Goal: Information Seeking & Learning: Learn about a topic

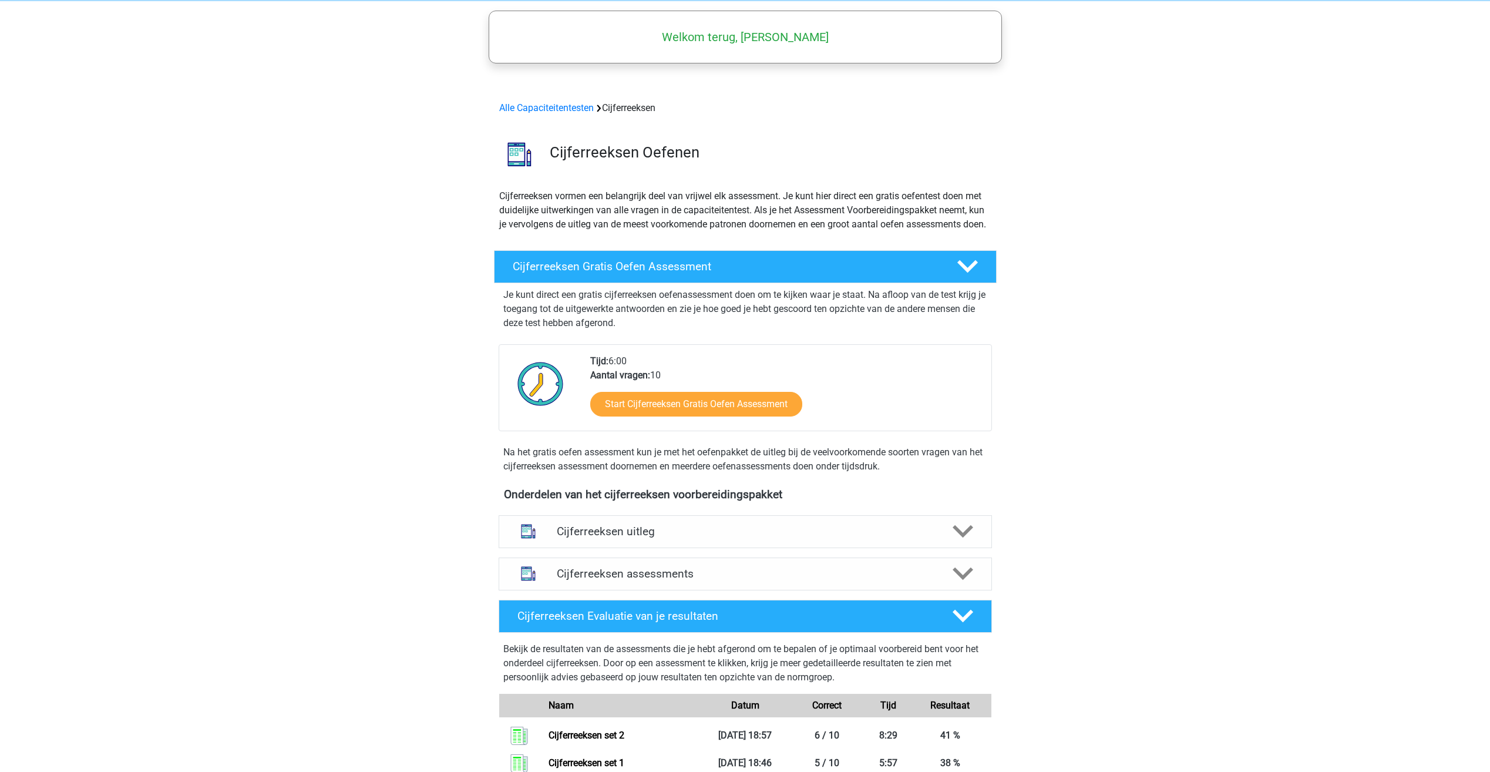
scroll to position [59, 0]
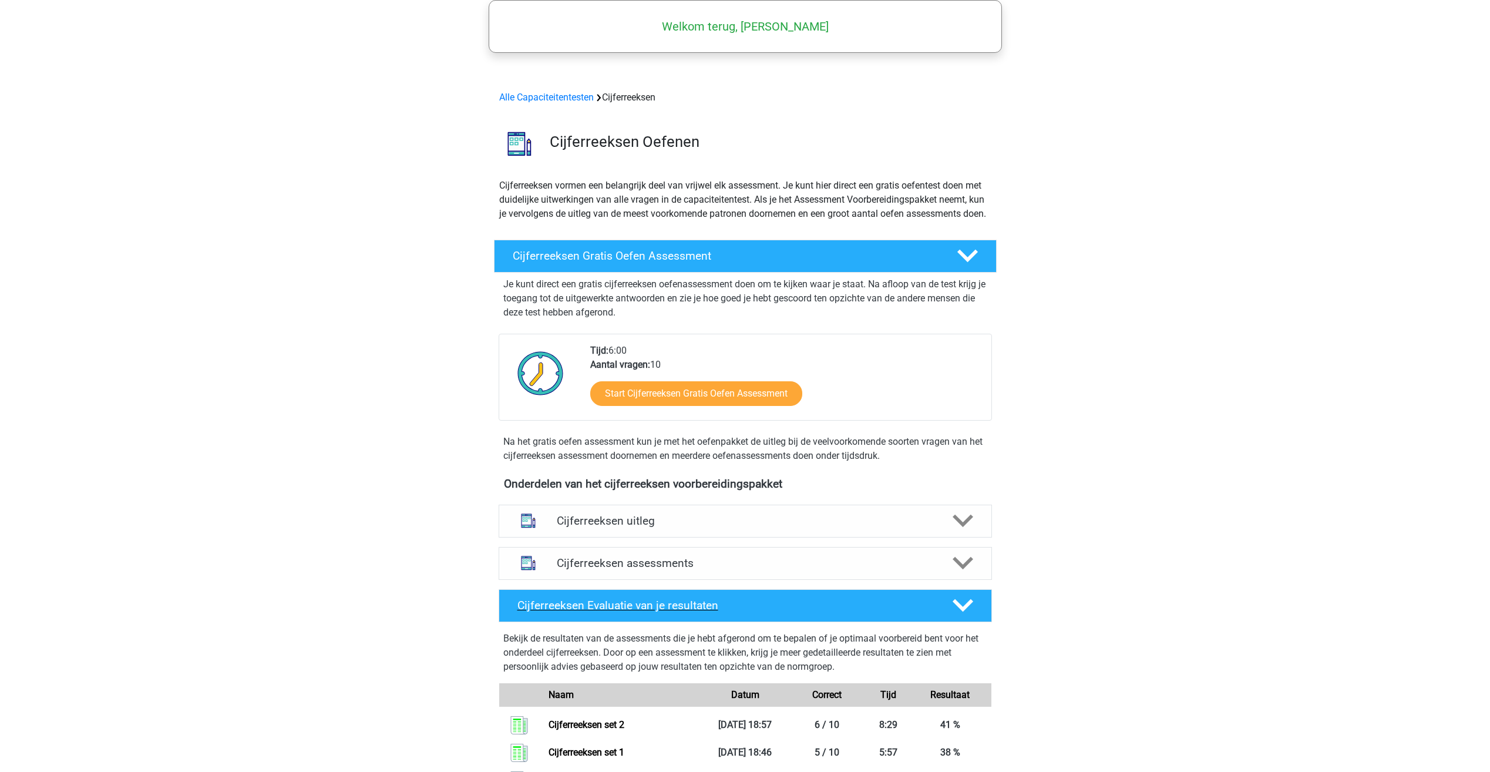
click at [819, 612] on h4 "Cijferreeksen Evaluatie van je resultaten" at bounding box center [725, 605] width 416 height 14
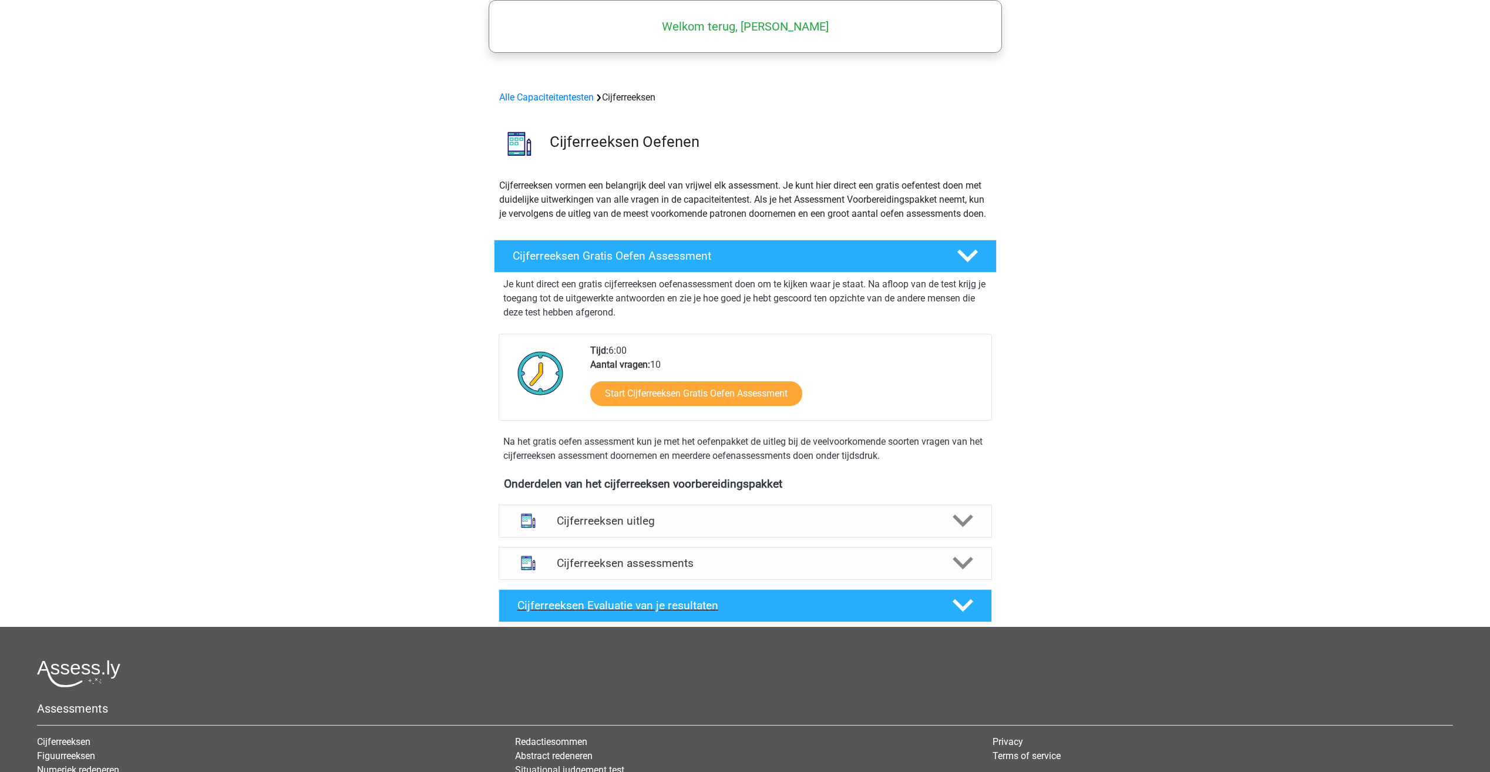
click at [819, 612] on h4 "Cijferreeksen Evaluatie van je resultaten" at bounding box center [725, 605] width 416 height 14
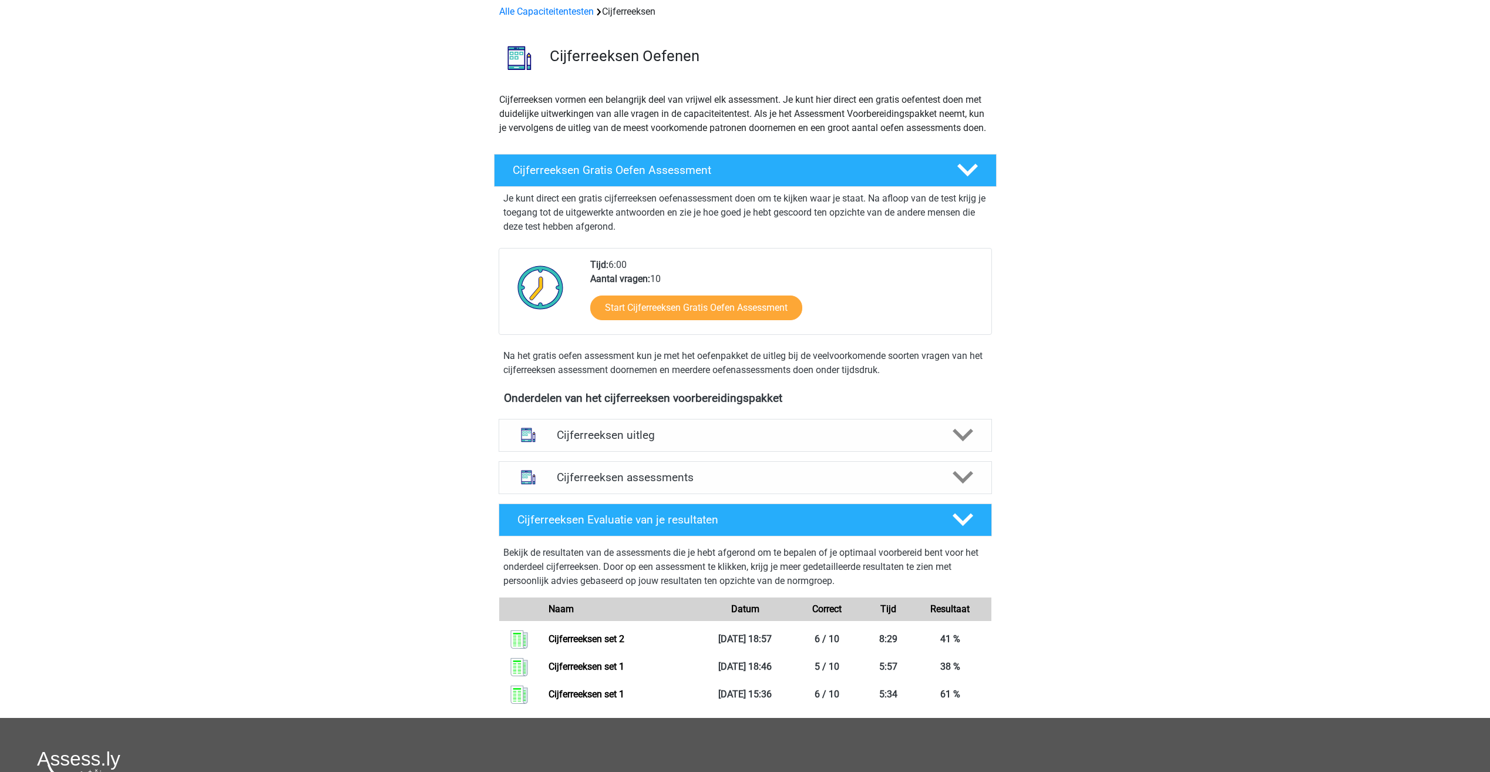
scroll to position [176, 0]
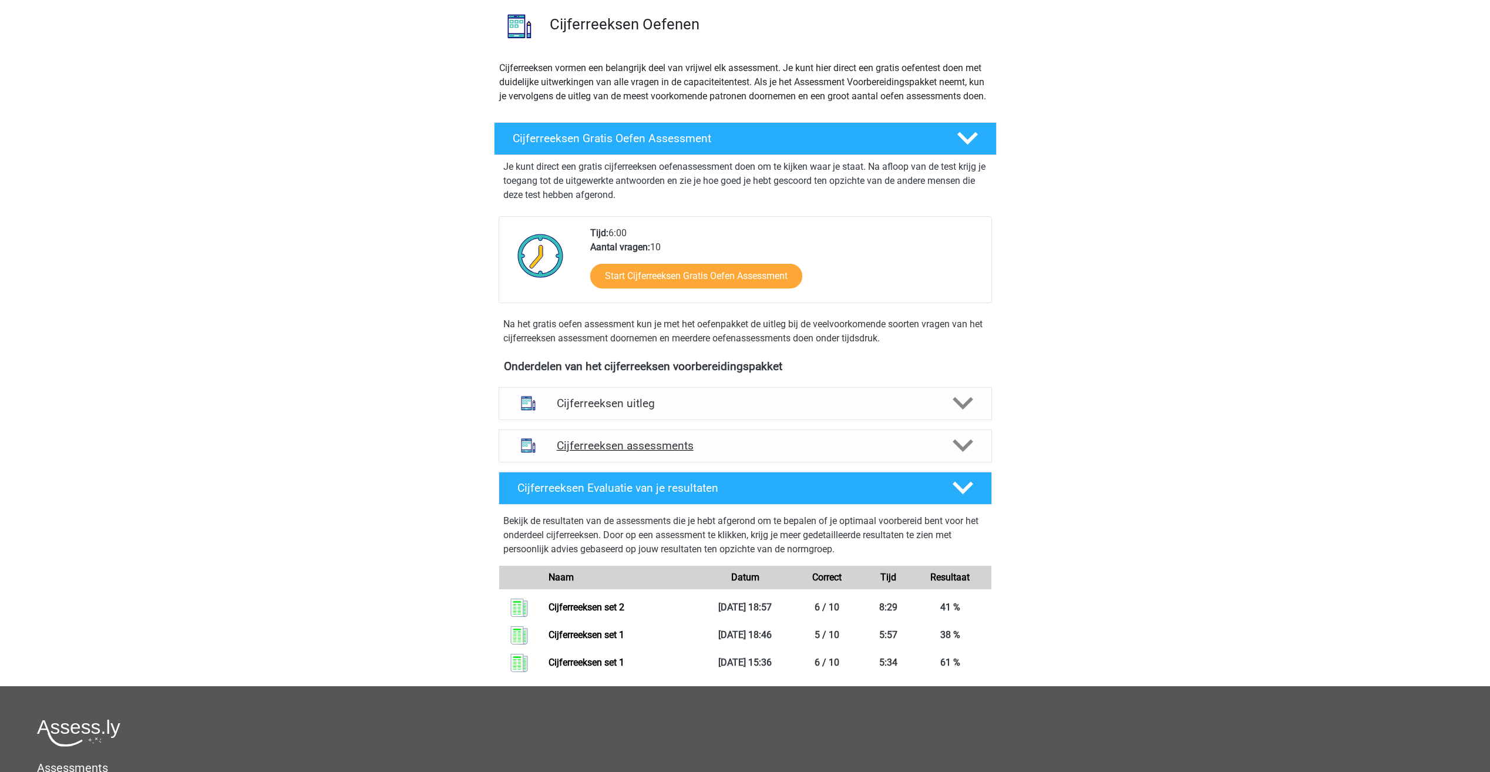
click at [946, 456] on div at bounding box center [961, 445] width 39 height 21
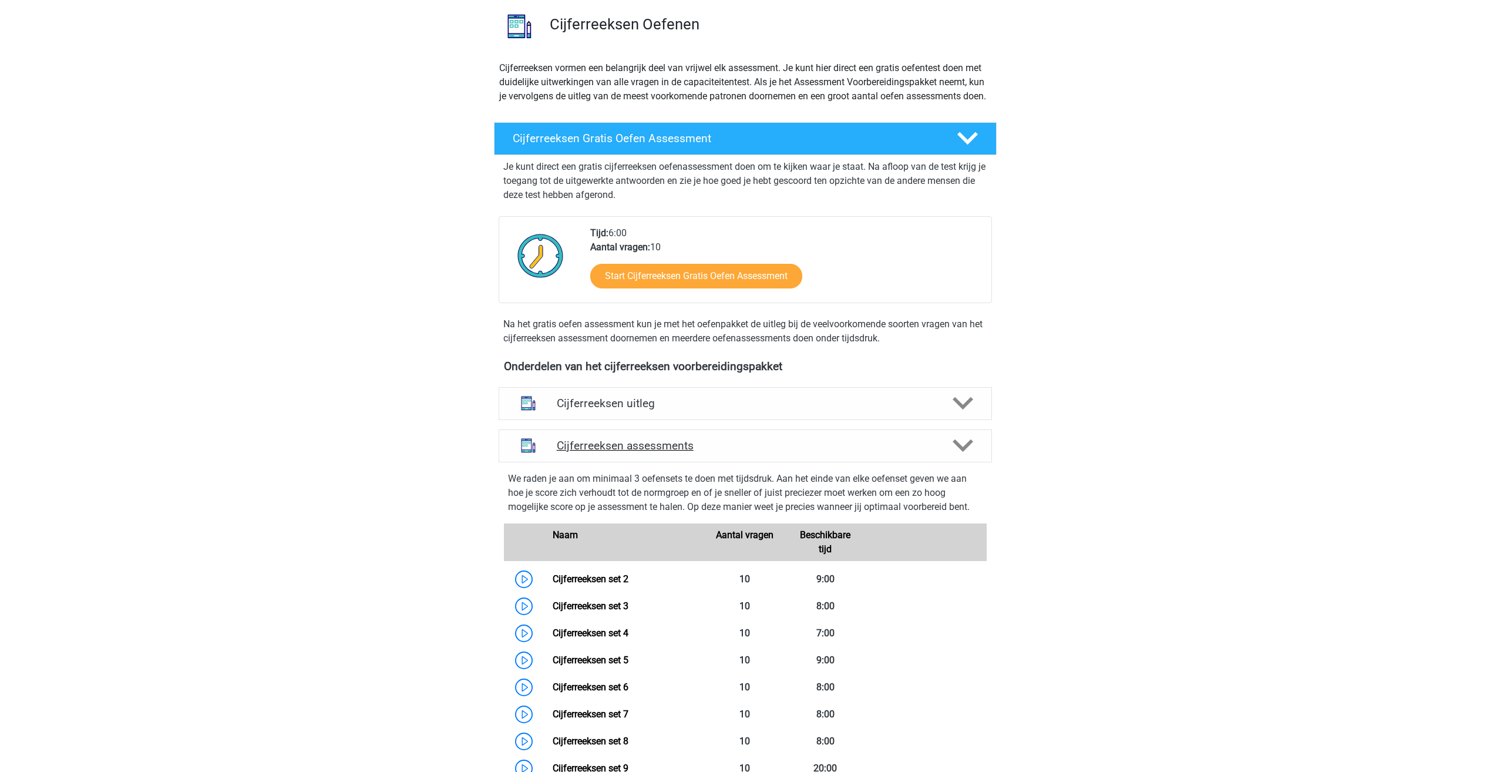
click at [946, 456] on div at bounding box center [961, 445] width 39 height 21
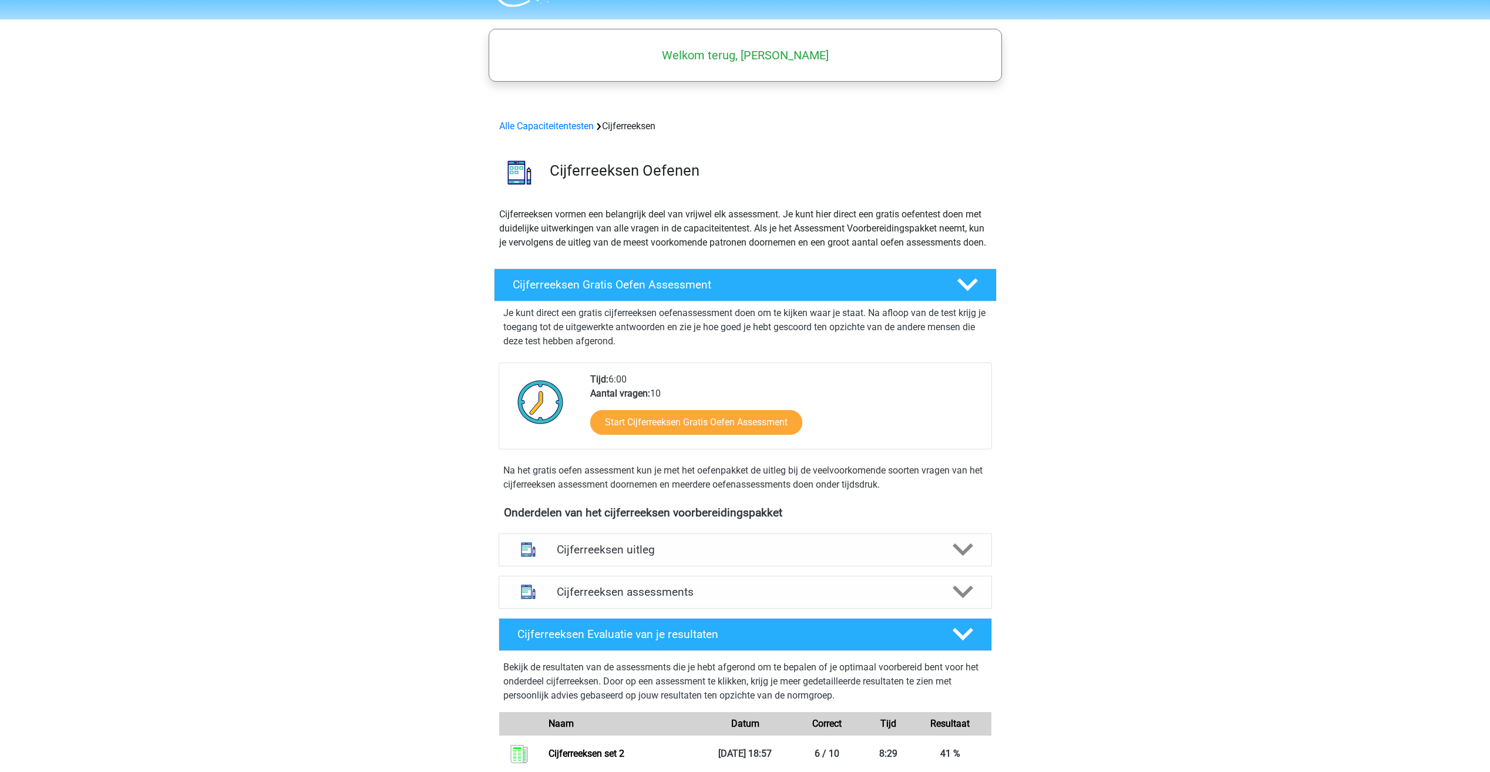
scroll to position [0, 0]
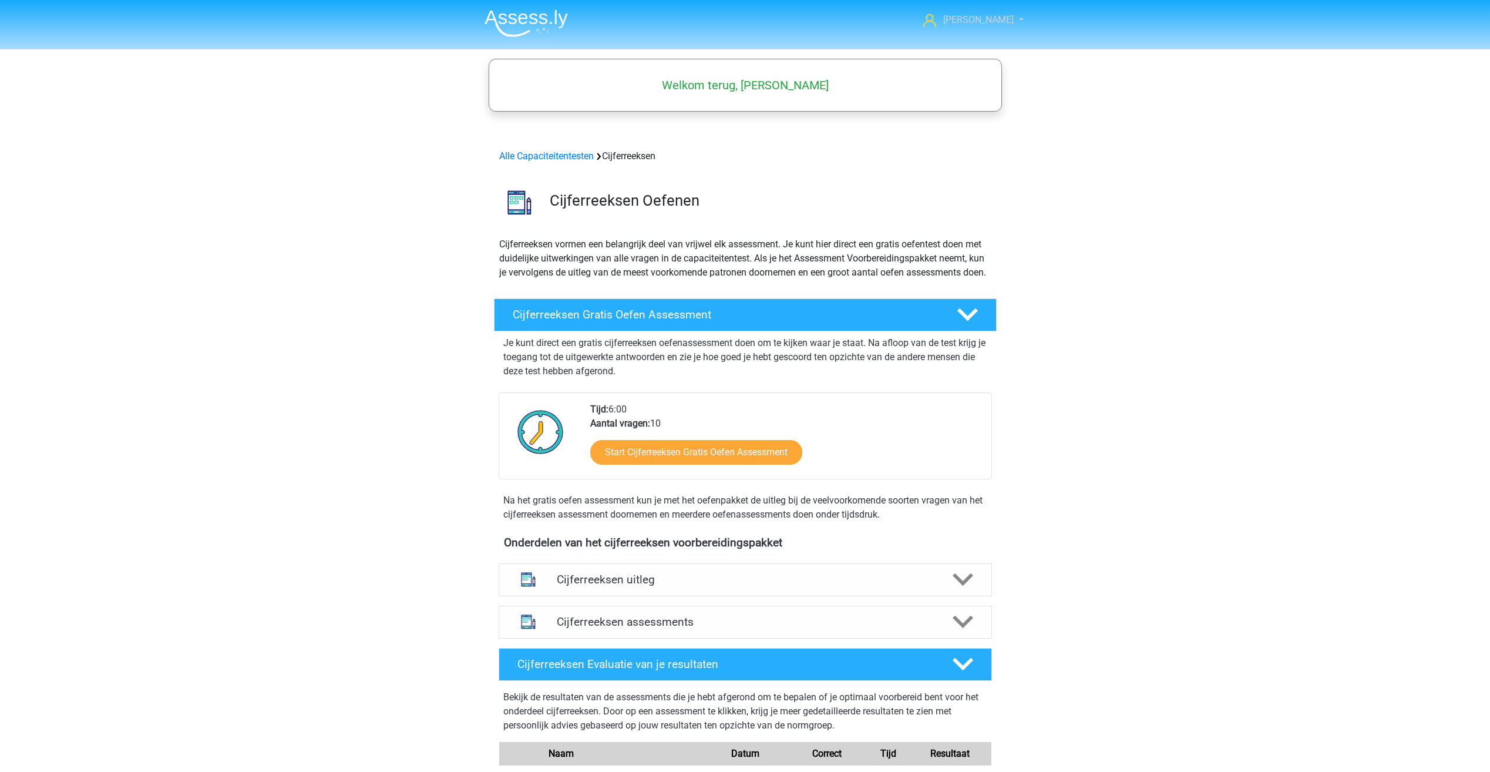
click at [1007, 16] on link "[PERSON_NAME]" at bounding box center [966, 20] width 96 height 14
click at [762, 239] on p "Cijferreeksen vormen een belangrijk deel van vrijwel elk assessment. Je kunt hi…" at bounding box center [745, 258] width 492 height 42
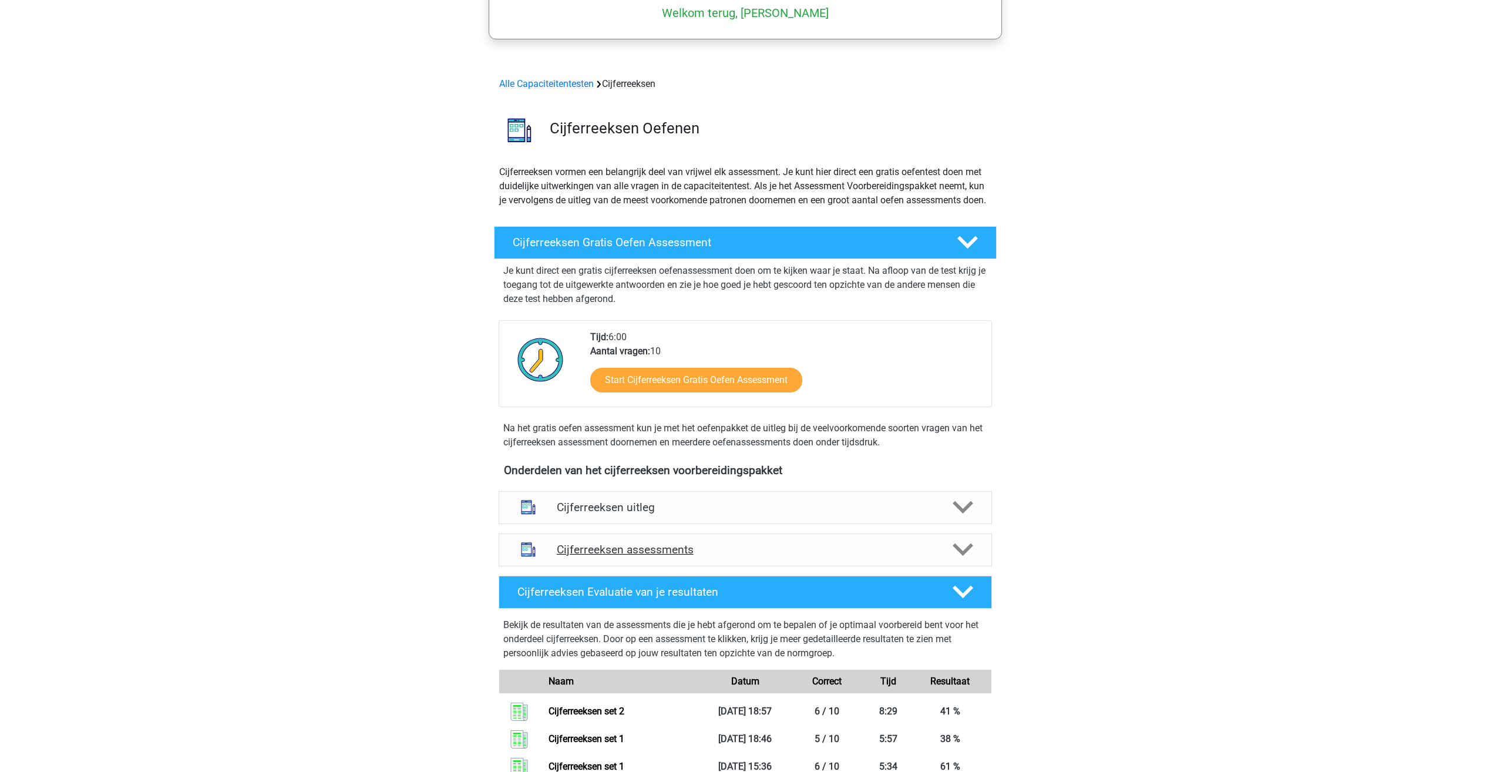
scroll to position [62, 0]
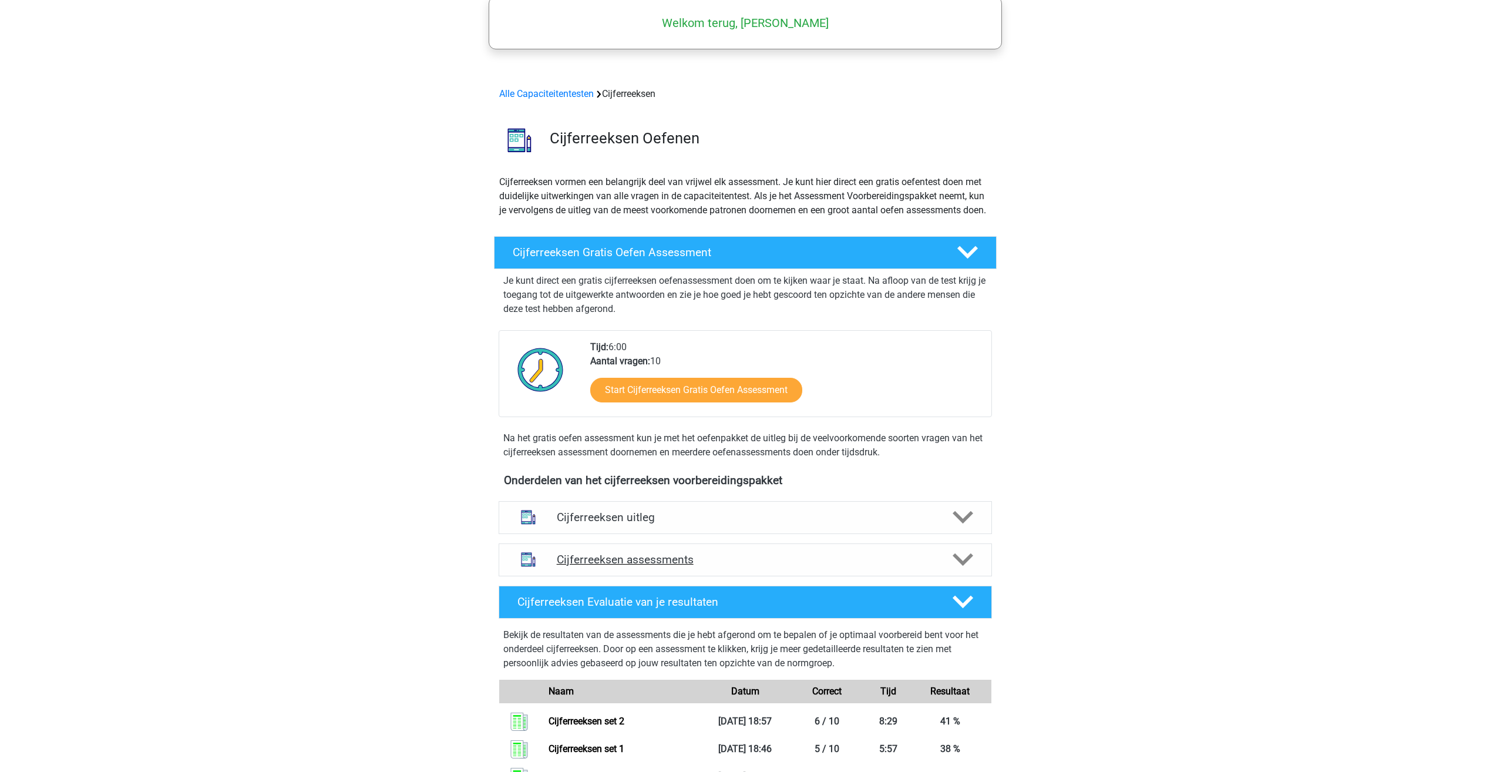
click at [757, 576] on div "Cijferreeksen assessments" at bounding box center [745, 559] width 493 height 33
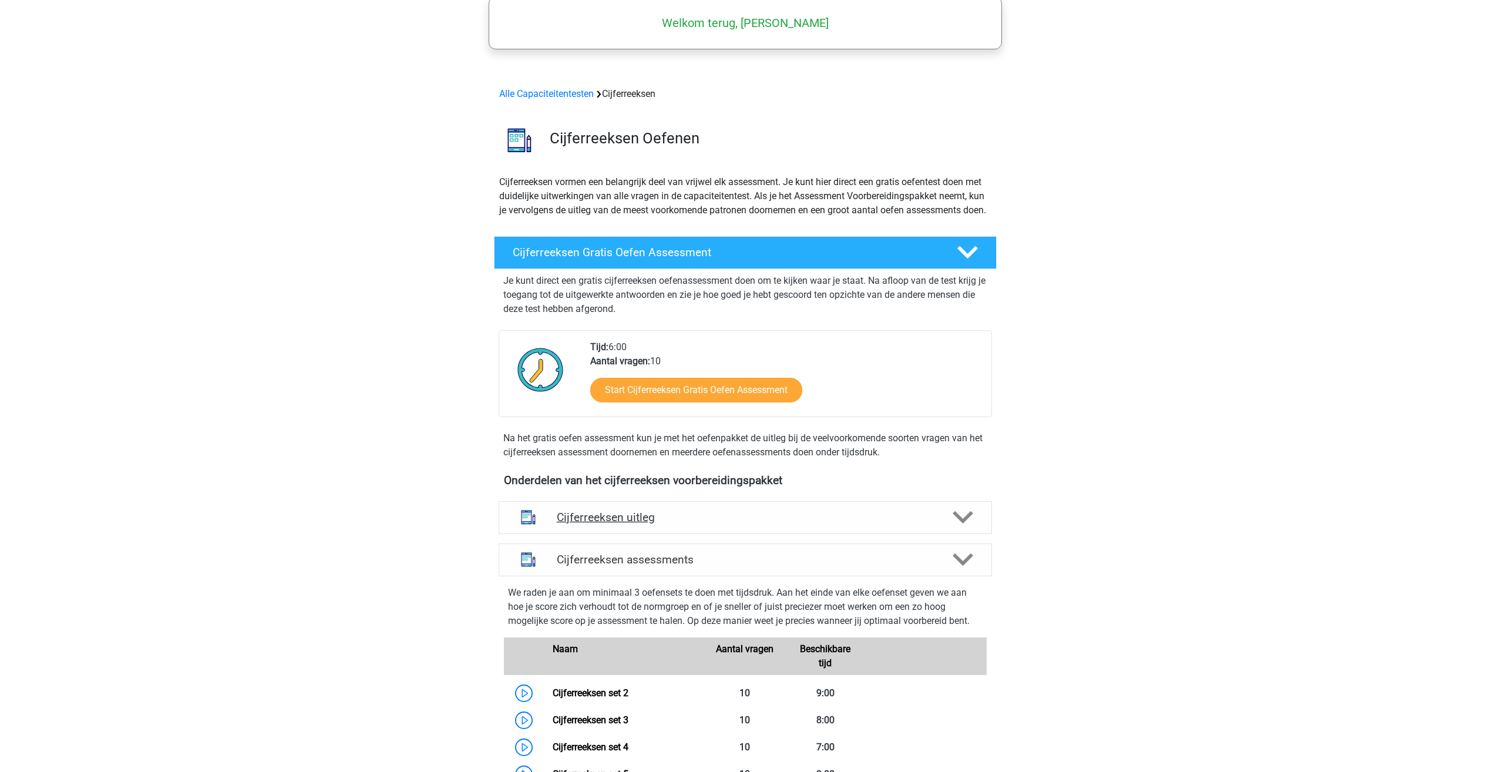
click at [759, 534] on div "Cijferreeksen uitleg" at bounding box center [745, 517] width 493 height 33
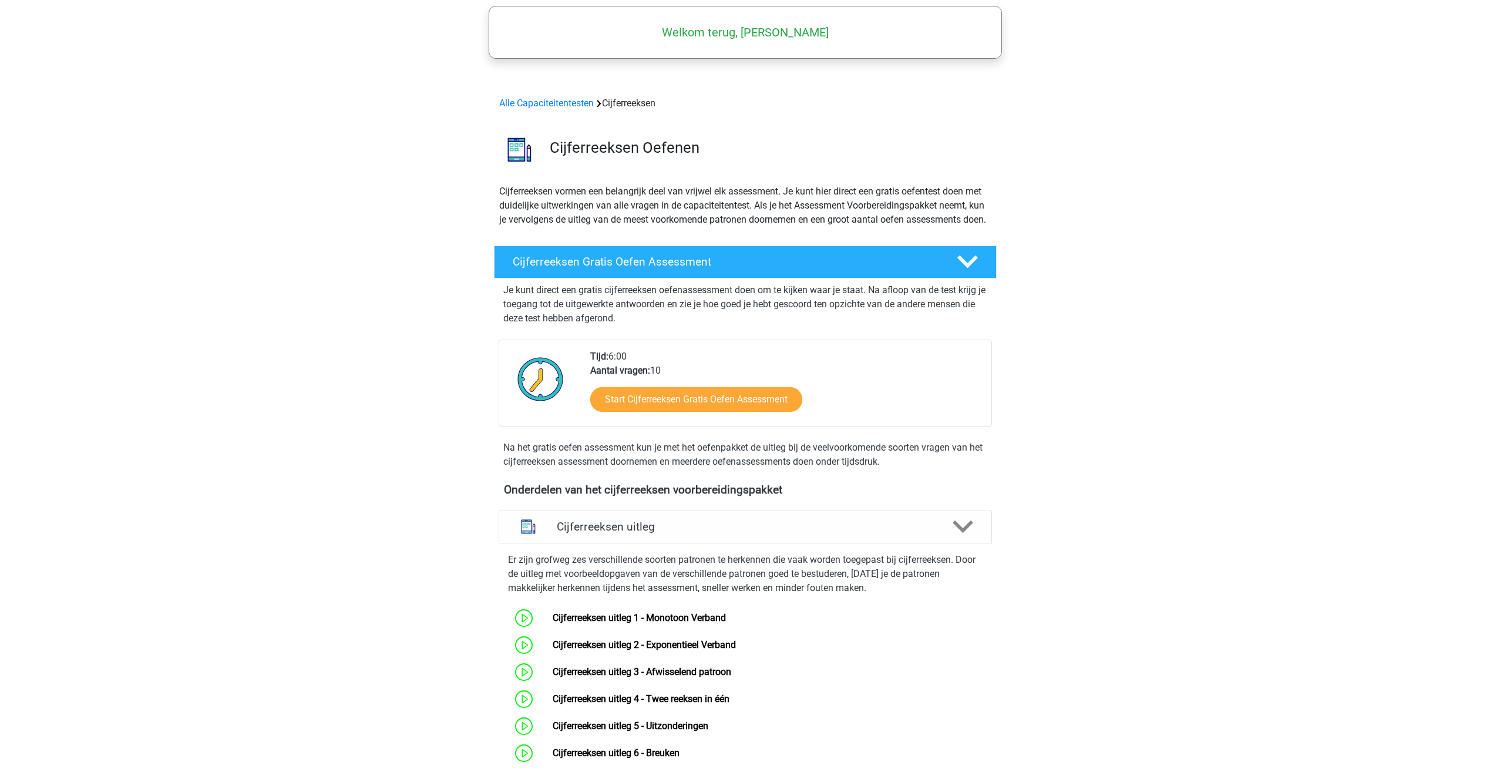
scroll to position [0, 0]
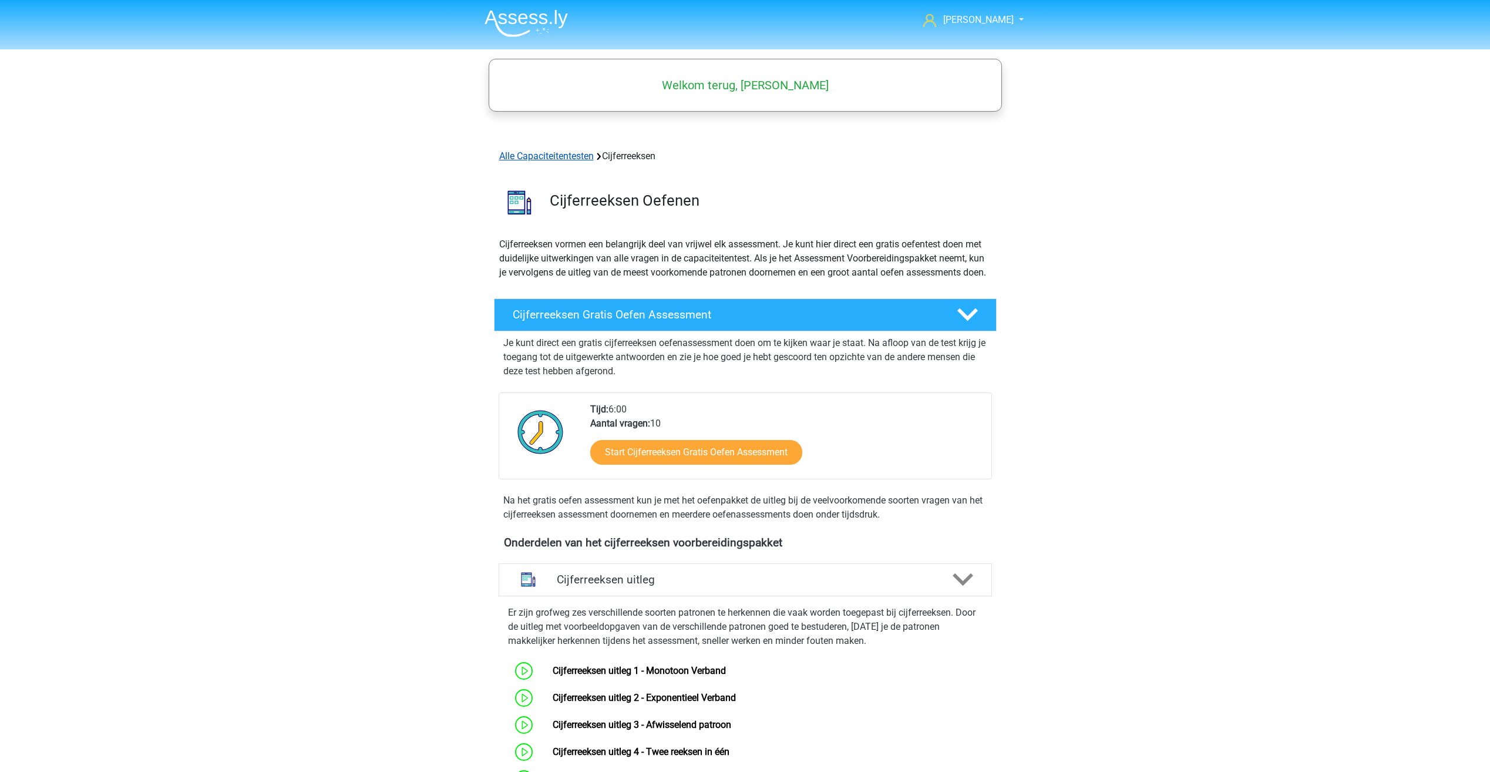
click at [558, 161] on link "Alle Capaciteitentesten" at bounding box center [546, 155] width 95 height 11
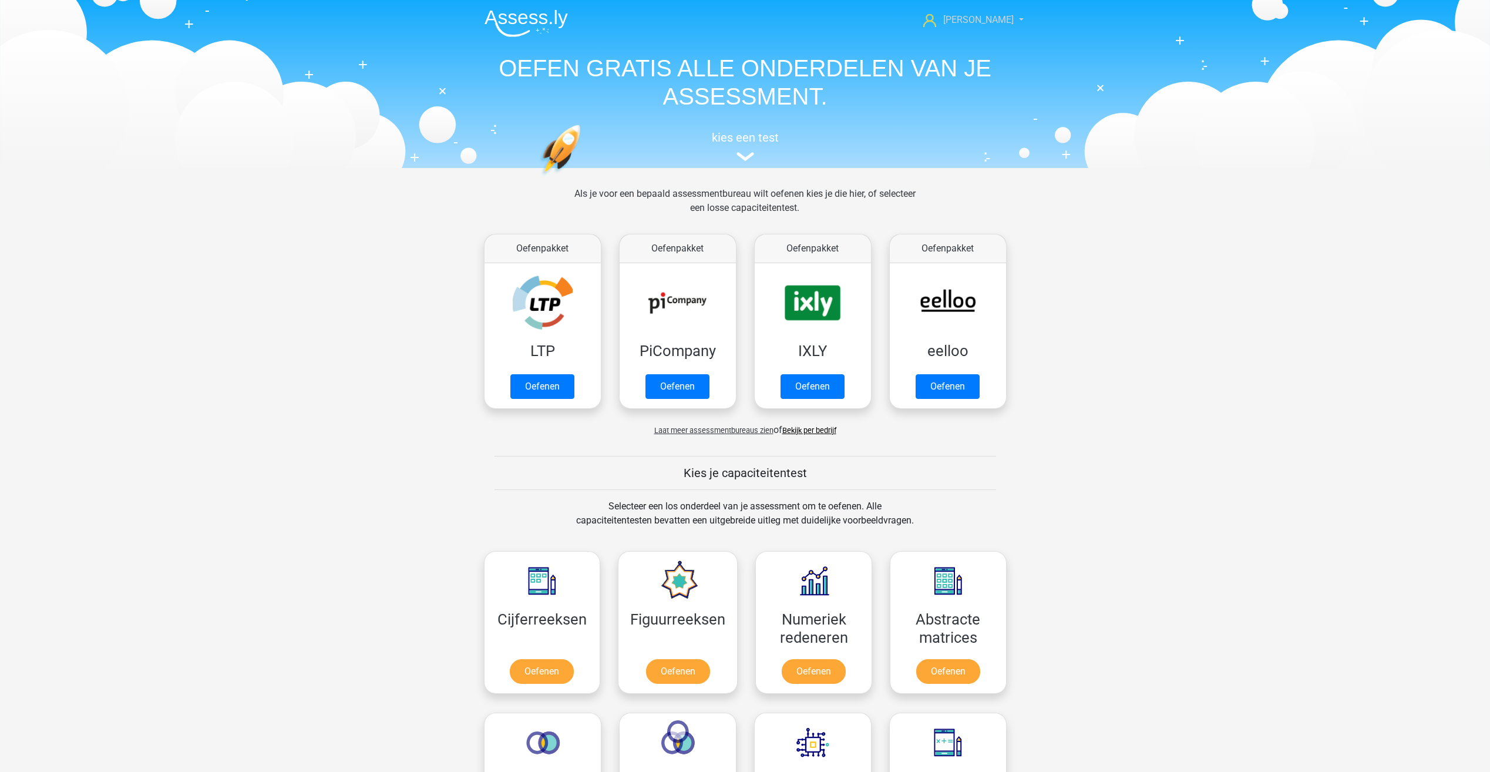
click at [991, 20] on span "[PERSON_NAME]" at bounding box center [978, 19] width 70 height 11
click at [976, 80] on link "Nederlands" at bounding box center [973, 89] width 81 height 19
click at [501, 15] on img at bounding box center [525, 23] width 83 height 28
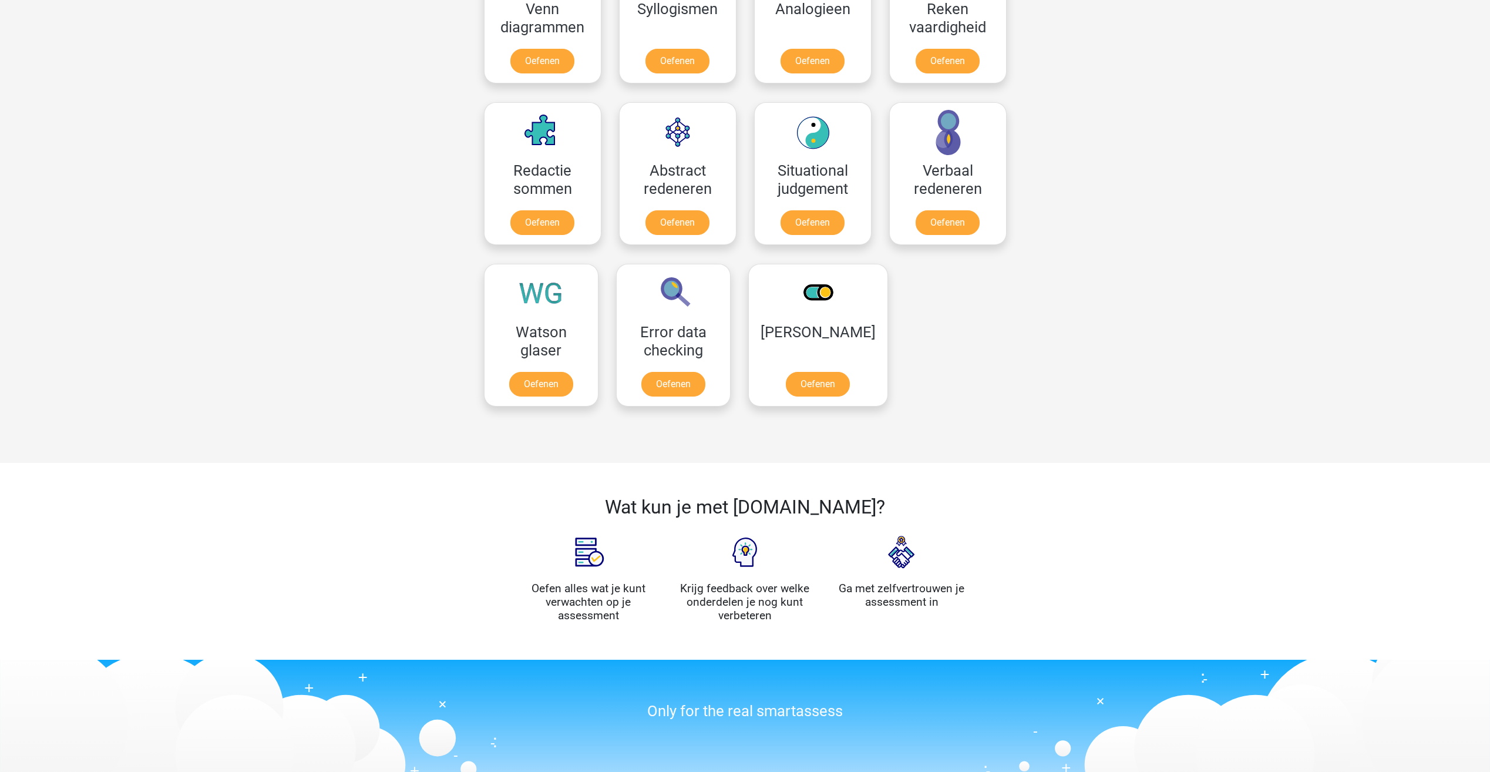
scroll to position [1057, 0]
